Goal: Information Seeking & Learning: Learn about a topic

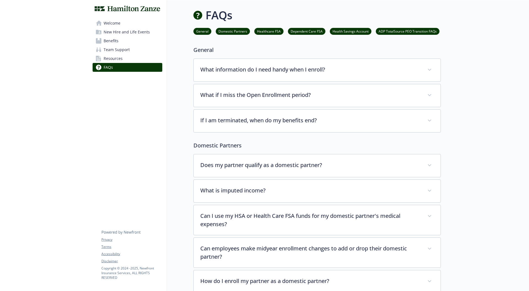
click at [111, 20] on span "Welcome" at bounding box center [112, 23] width 17 height 9
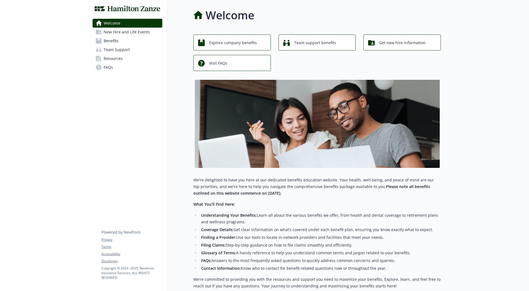
click at [109, 42] on span "Benefits" at bounding box center [111, 40] width 15 height 9
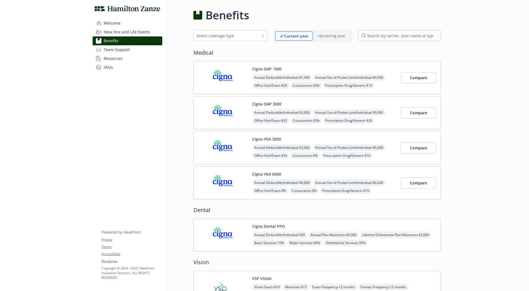
click at [113, 24] on span "Welcome" at bounding box center [112, 23] width 17 height 9
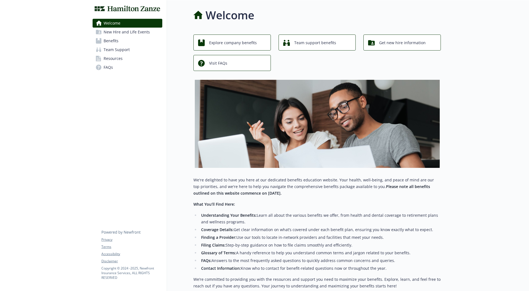
click at [122, 42] on link "Benefits" at bounding box center [128, 40] width 70 height 9
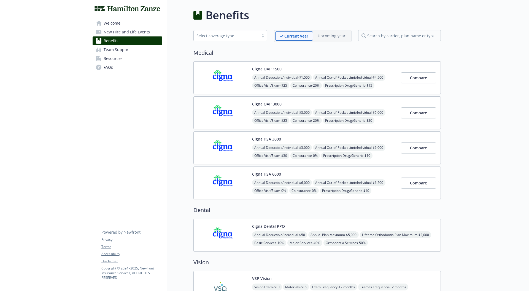
click at [219, 49] on h2 "Medical" at bounding box center [318, 53] width 248 height 8
click at [390, 39] on input "search by carrier, plan name or type" at bounding box center [399, 35] width 83 height 11
click at [120, 22] on span "Welcome" at bounding box center [112, 23] width 17 height 9
